Goal: Check status: Check status

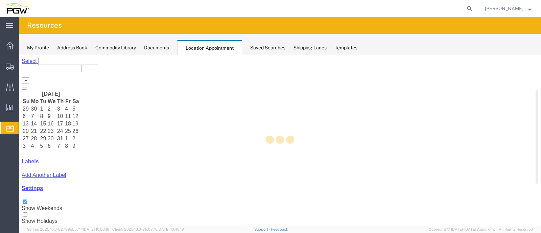
select select "28253"
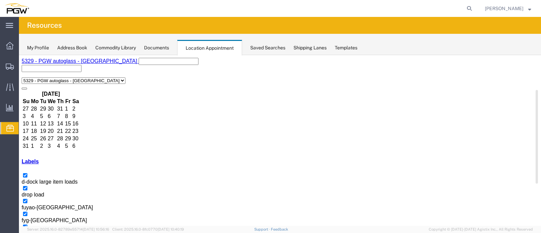
scroll to position [288, 0]
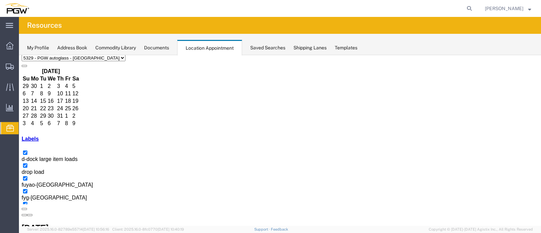
scroll to position [34, 0]
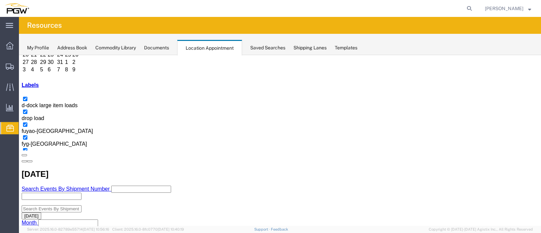
scroll to position [87, 0]
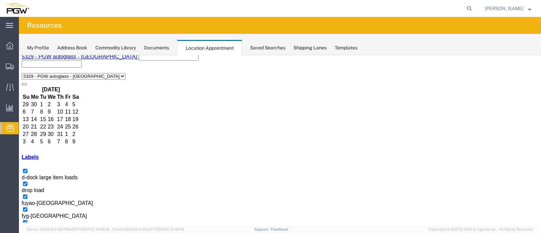
scroll to position [2, 0]
